Goal: Navigation & Orientation: Find specific page/section

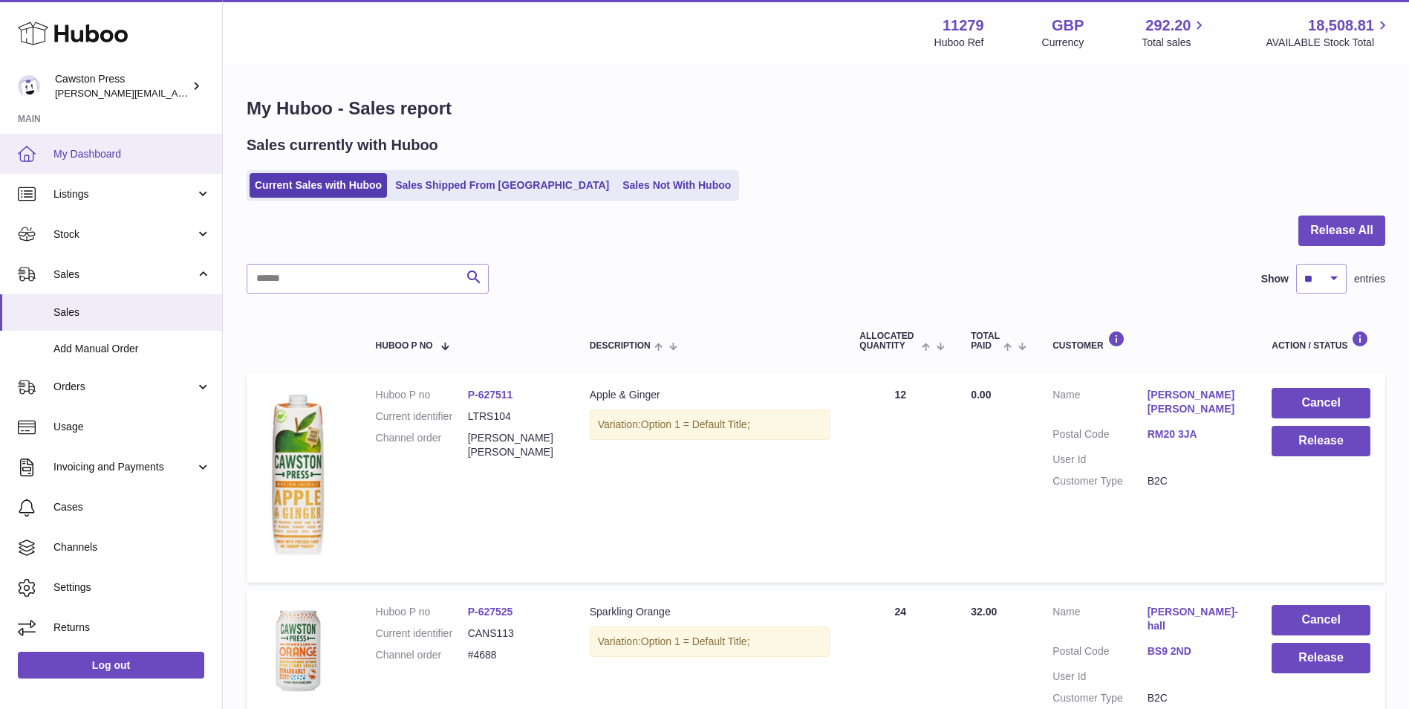
click at [99, 149] on span "My Dashboard" at bounding box center [131, 154] width 157 height 14
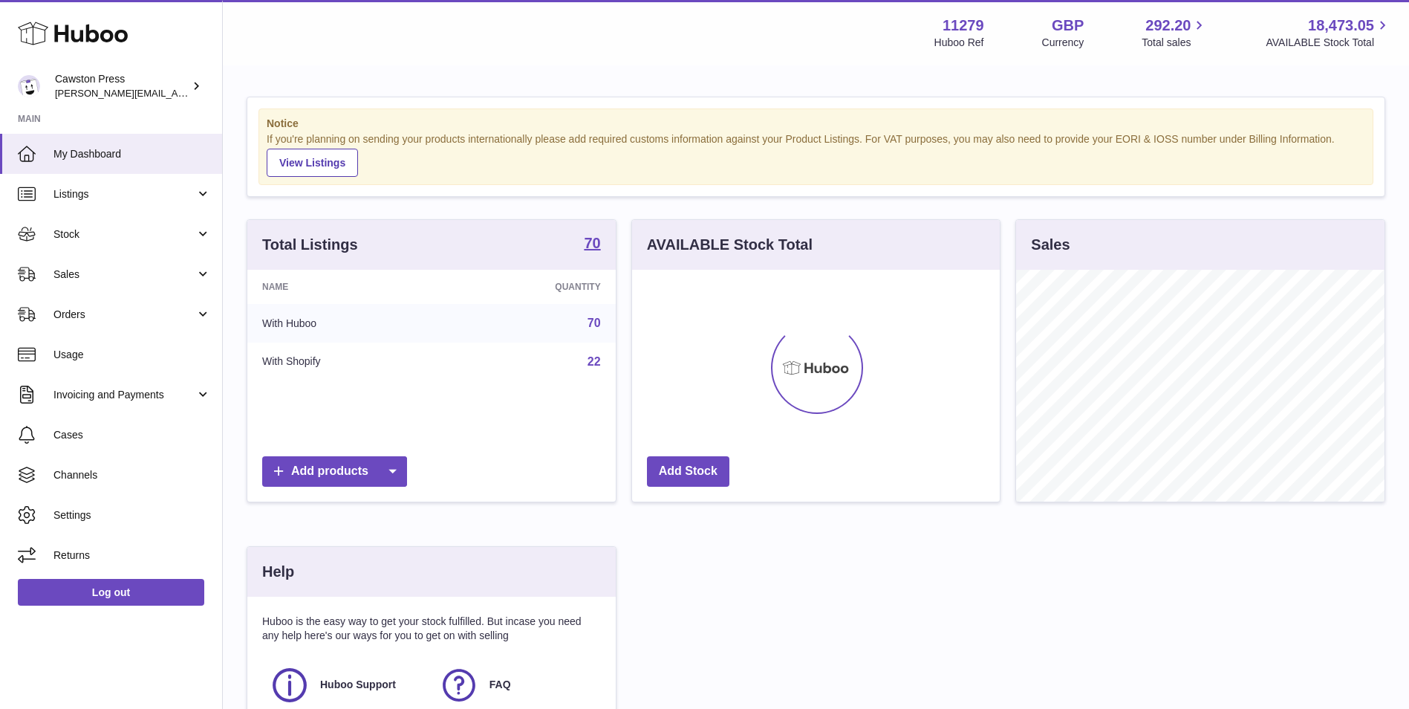
scroll to position [232, 368]
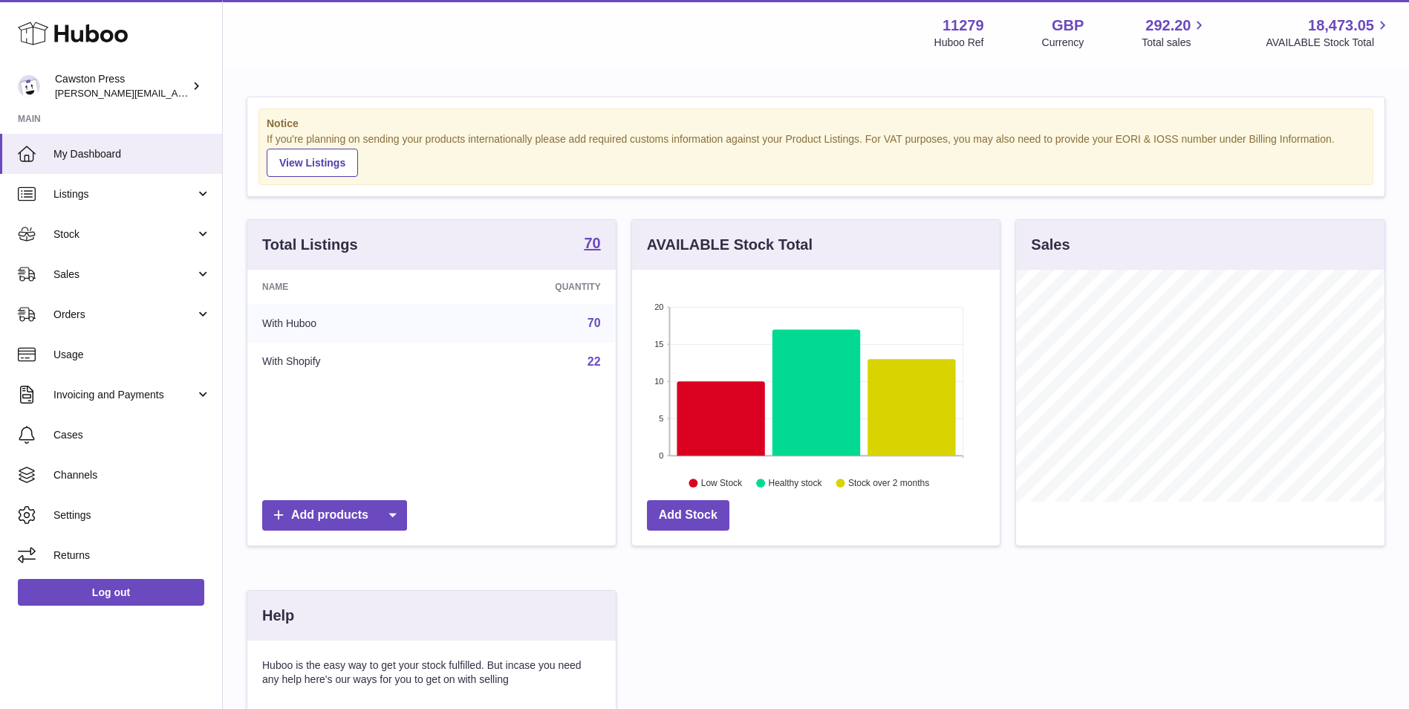
scroll to position [232, 368]
